Goal: Task Accomplishment & Management: Complete application form

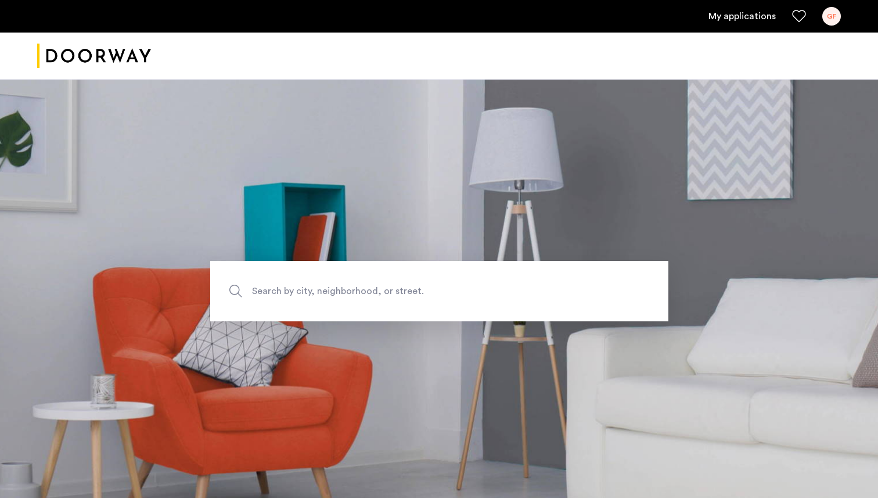
click at [827, 24] on div "GF" at bounding box center [831, 16] width 19 height 19
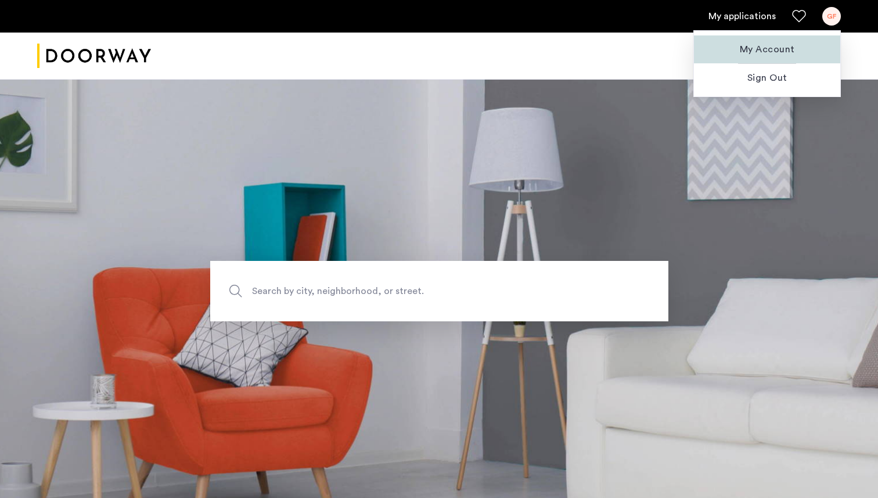
click at [763, 51] on span "My Account" at bounding box center [767, 49] width 128 height 14
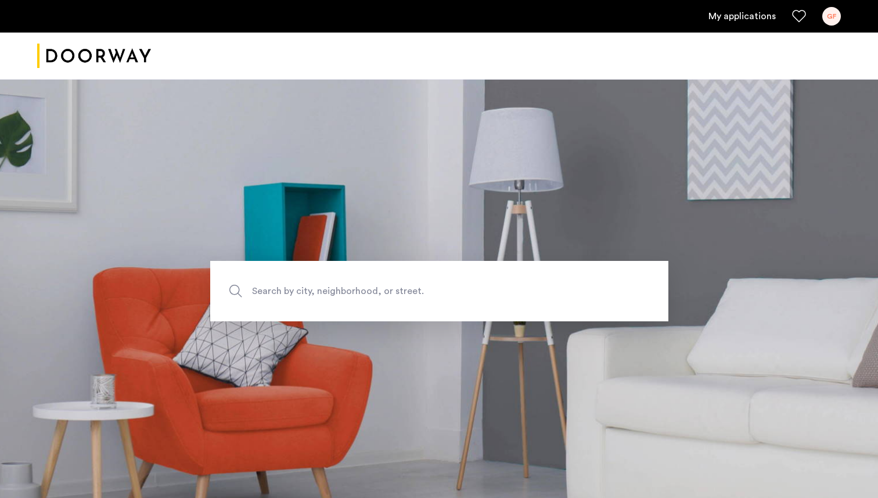
click at [750, 17] on link "My applications" at bounding box center [741, 16] width 67 height 14
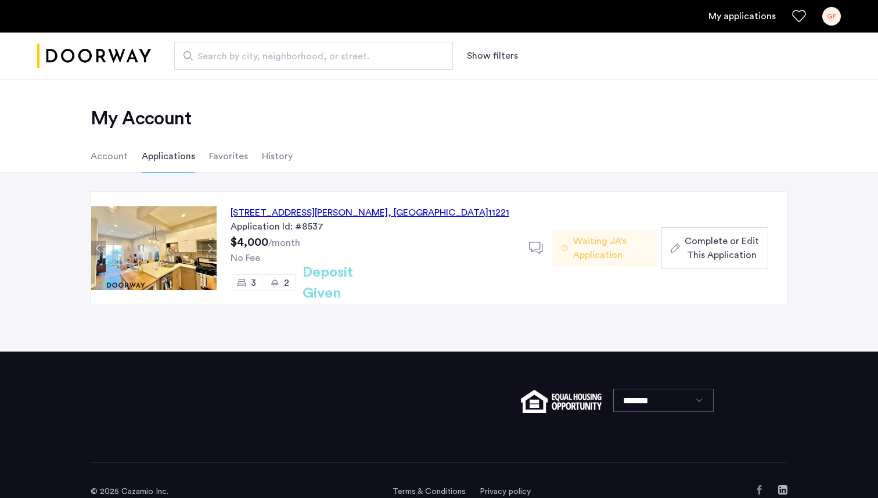
click at [617, 252] on span "Waiting JA's Application" at bounding box center [610, 248] width 74 height 28
click at [687, 245] on span "Complete or Edit This Application" at bounding box center [721, 248] width 74 height 28
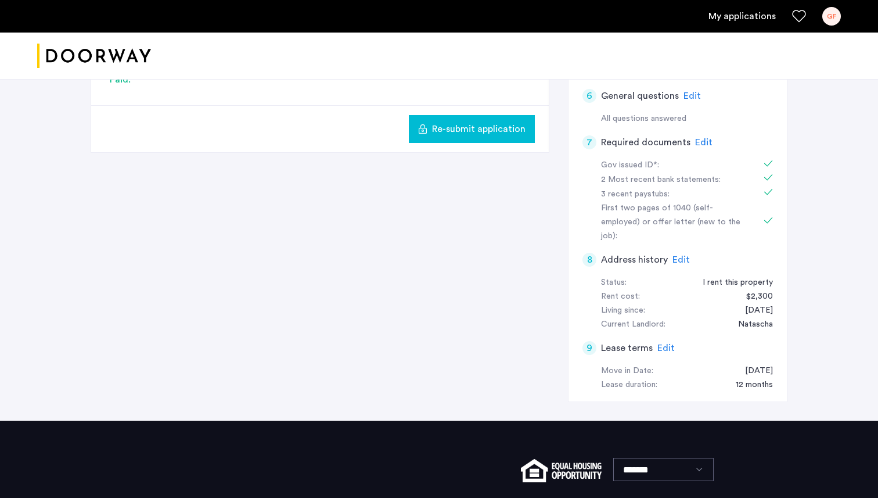
scroll to position [492, 0]
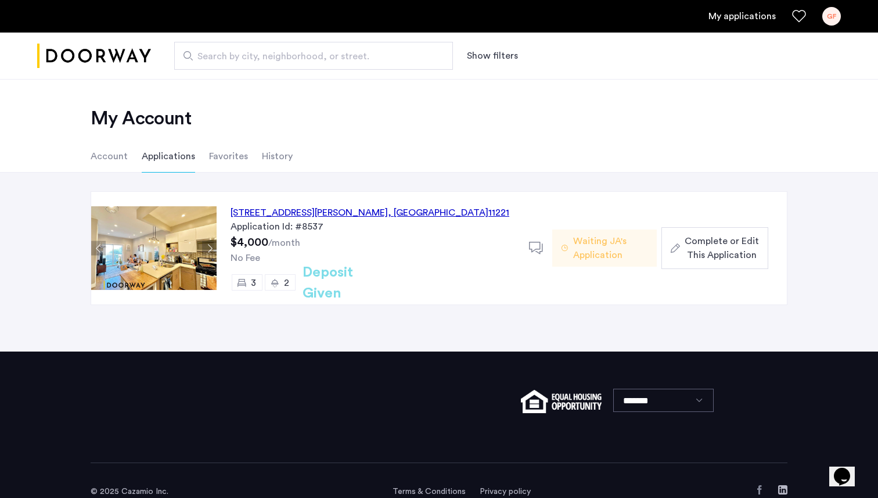
click at [539, 243] on icon at bounding box center [536, 248] width 15 height 15
click at [305, 212] on div "591 Hart Street, Unit 3, Brooklyn , NY 11221" at bounding box center [369, 213] width 279 height 14
click at [316, 208] on div "591 Hart Street, Unit 3, Brooklyn , NY 11221" at bounding box center [369, 213] width 279 height 14
click at [449, 159] on ul "Account Applications Favorites History" at bounding box center [438, 156] width 731 height 33
